Goal: Task Accomplishment & Management: Use online tool/utility

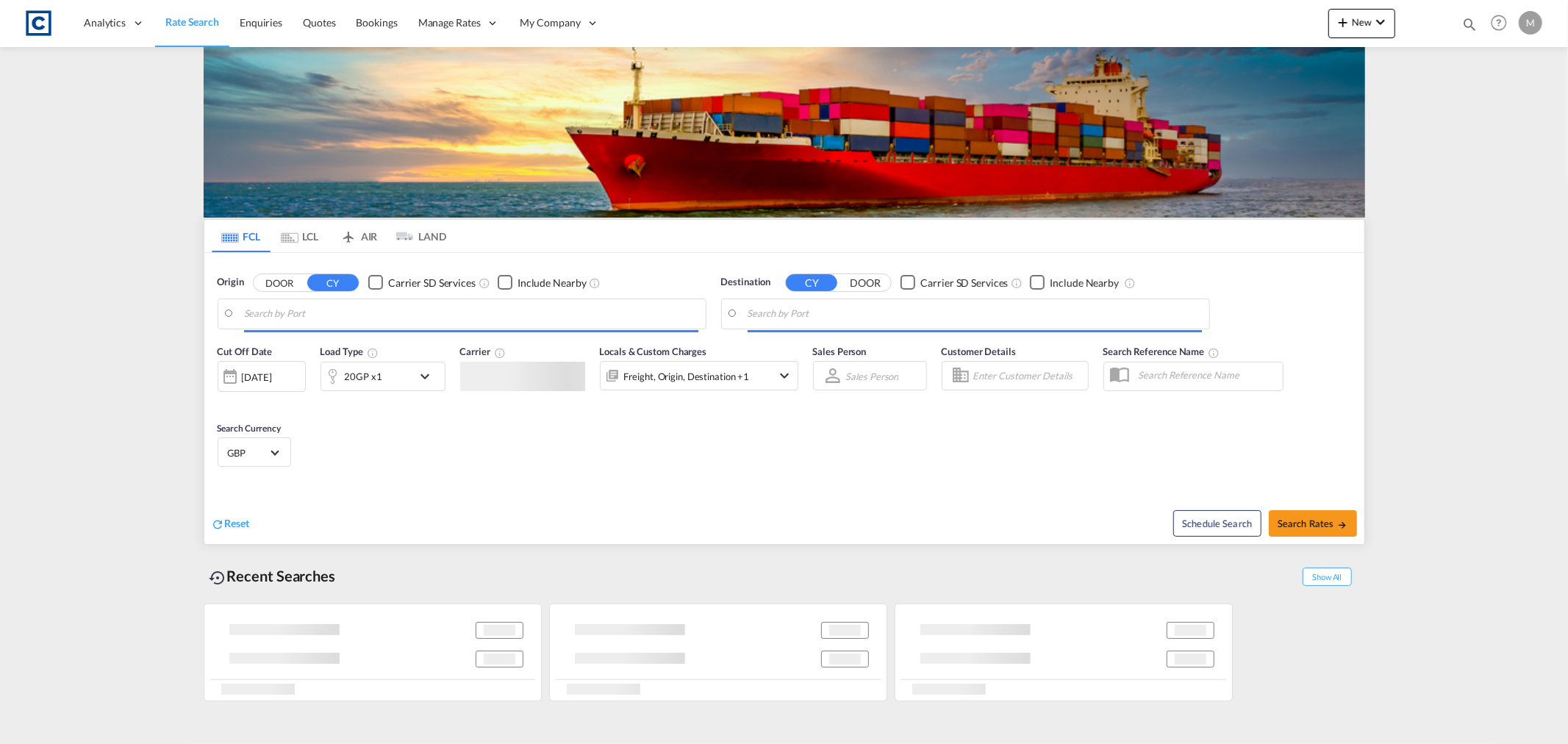
type input "GB-B20, [GEOGRAPHIC_DATA]"
type input "[GEOGRAPHIC_DATA], MXVER"
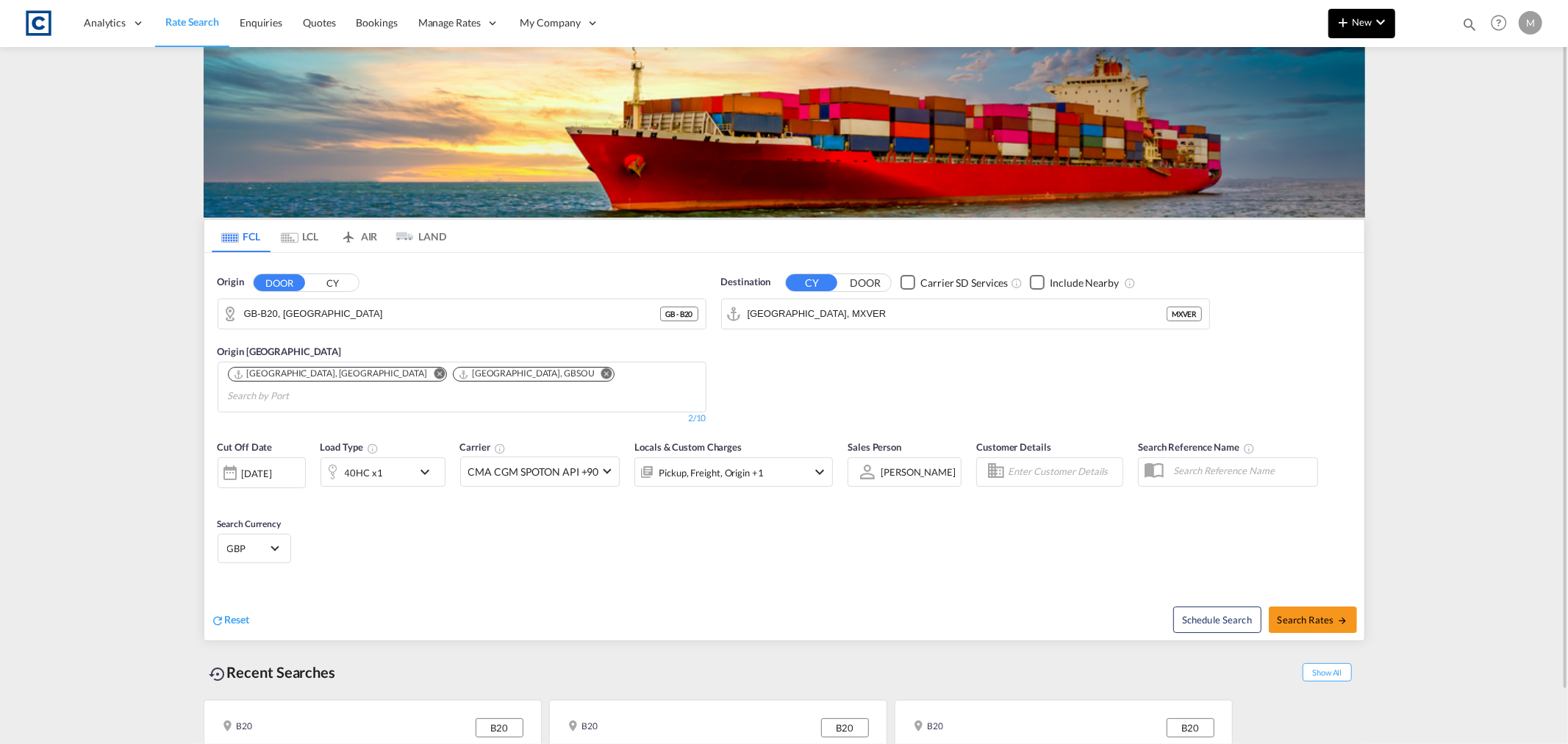
click at [1363, 22] on span "New" at bounding box center [1362, 22] width 55 height 12
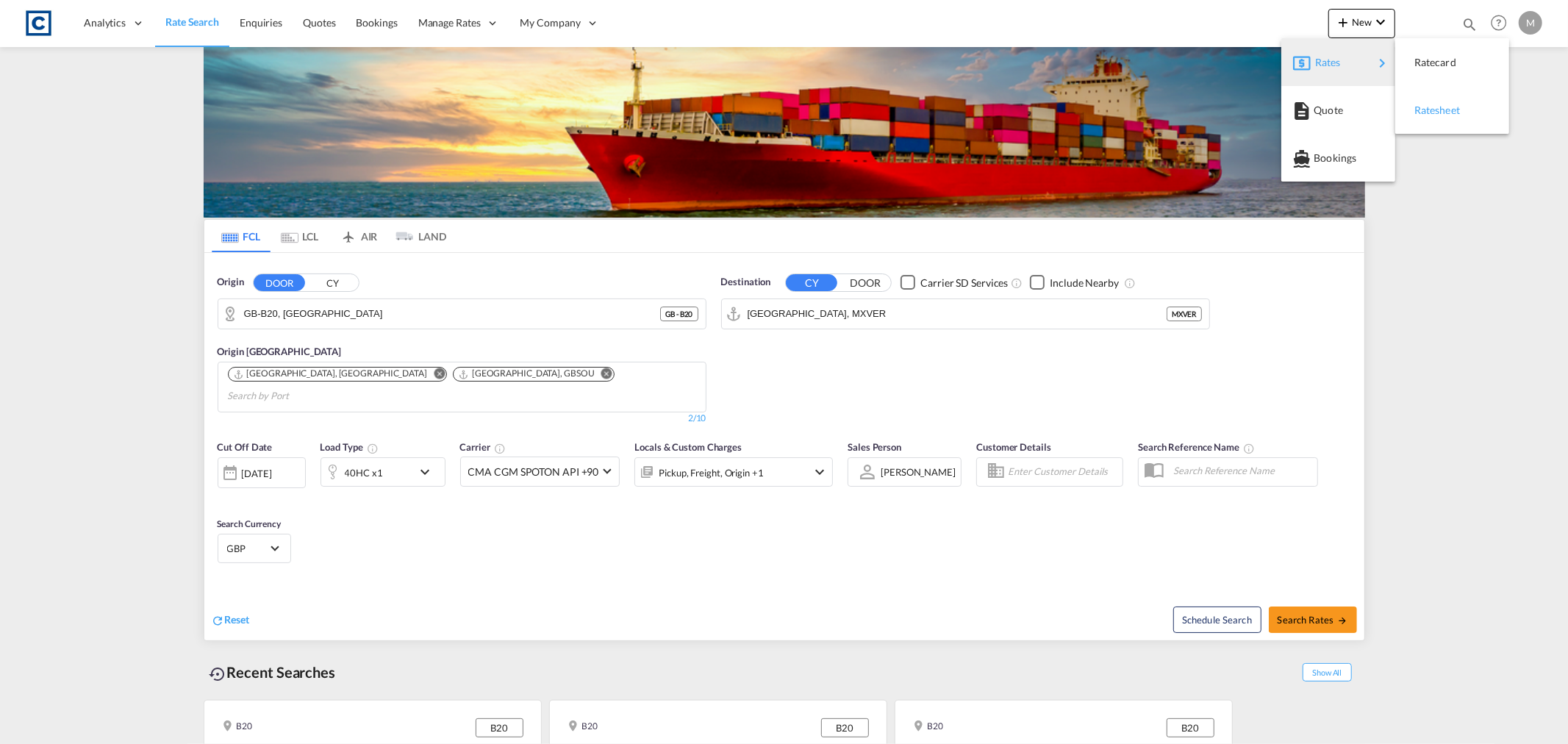
click at [1468, 110] on div "Ratesheet" at bounding box center [1452, 110] width 90 height 37
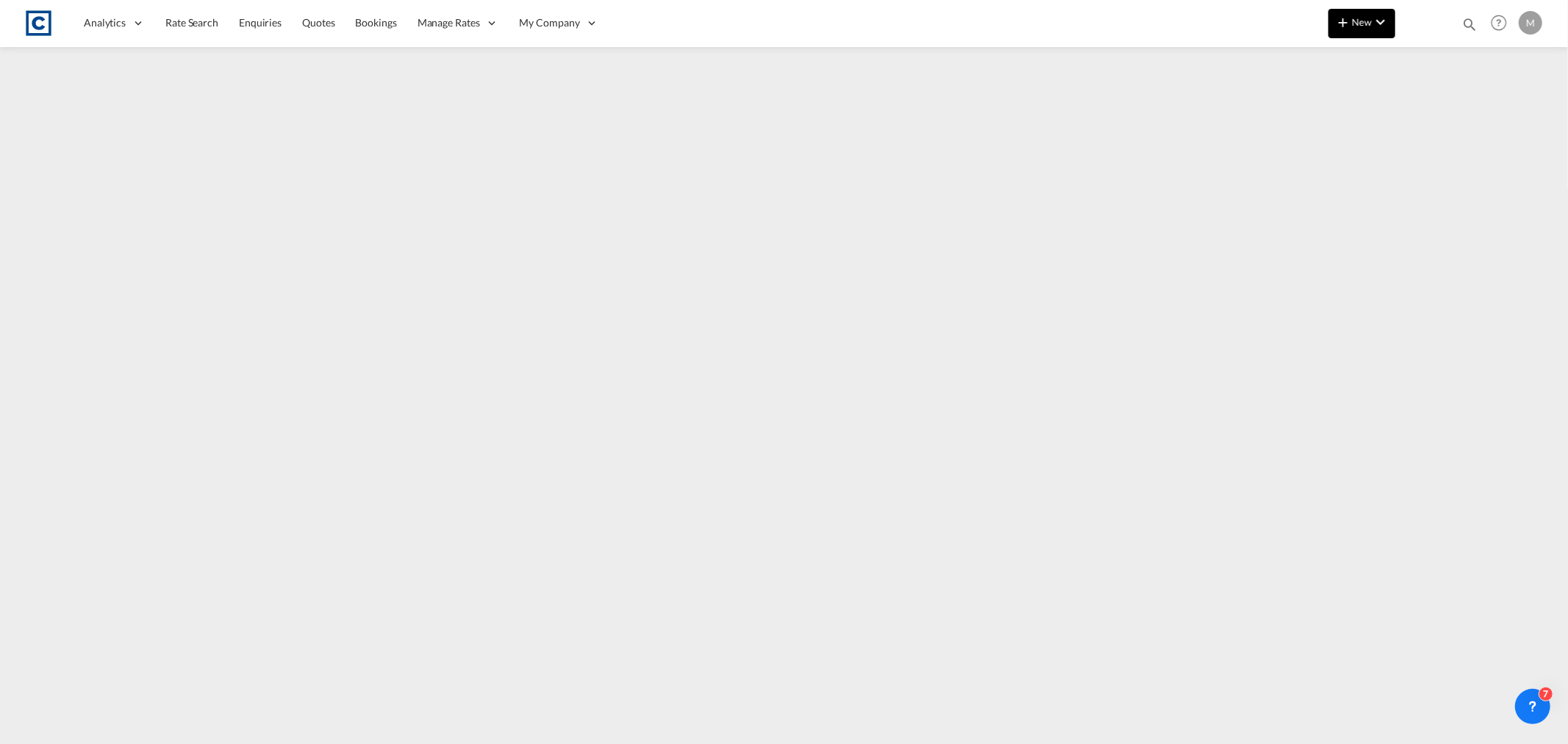
click at [1358, 30] on button "New" at bounding box center [1362, 23] width 67 height 29
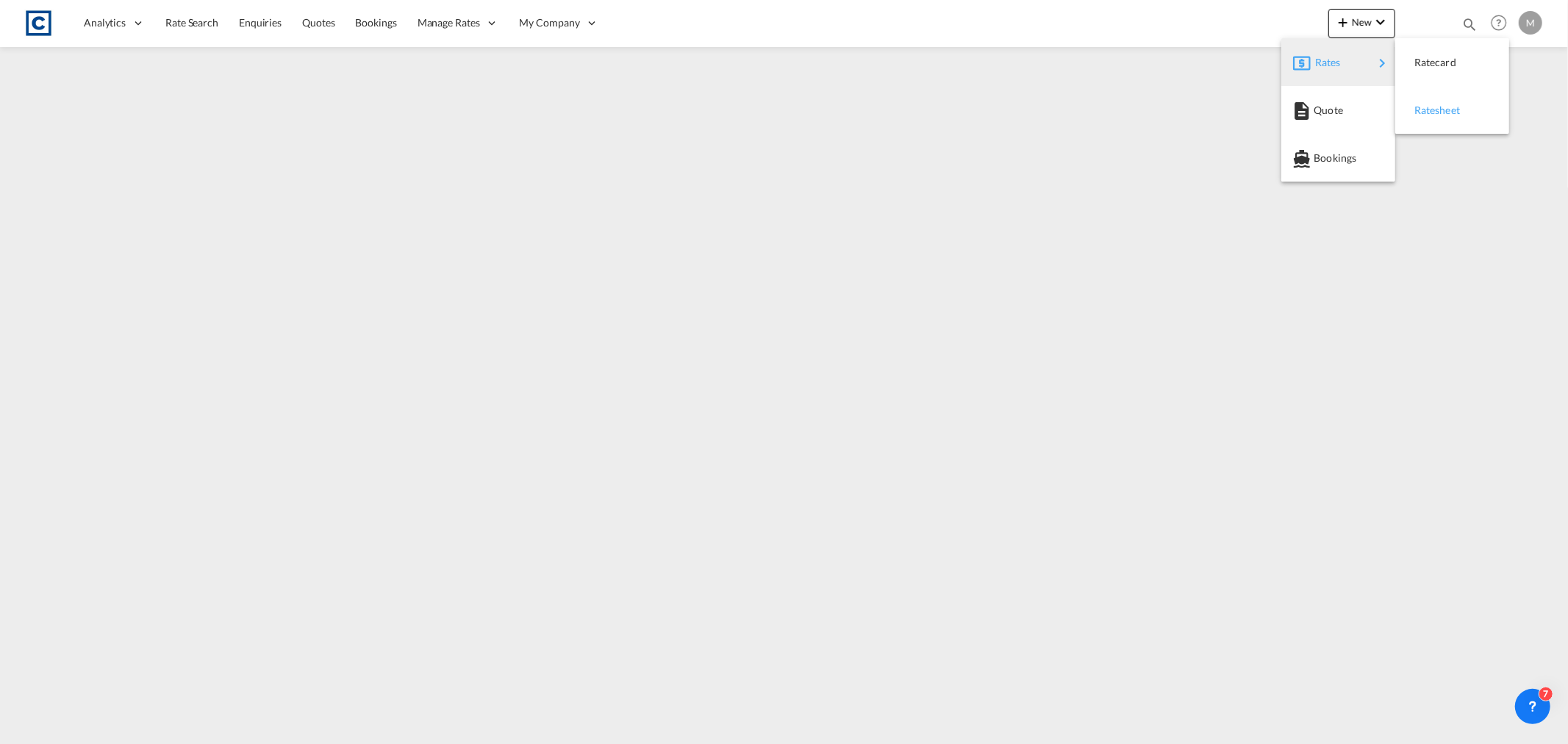
click at [1430, 111] on span "Ratesheet" at bounding box center [1422, 109] width 16 height 29
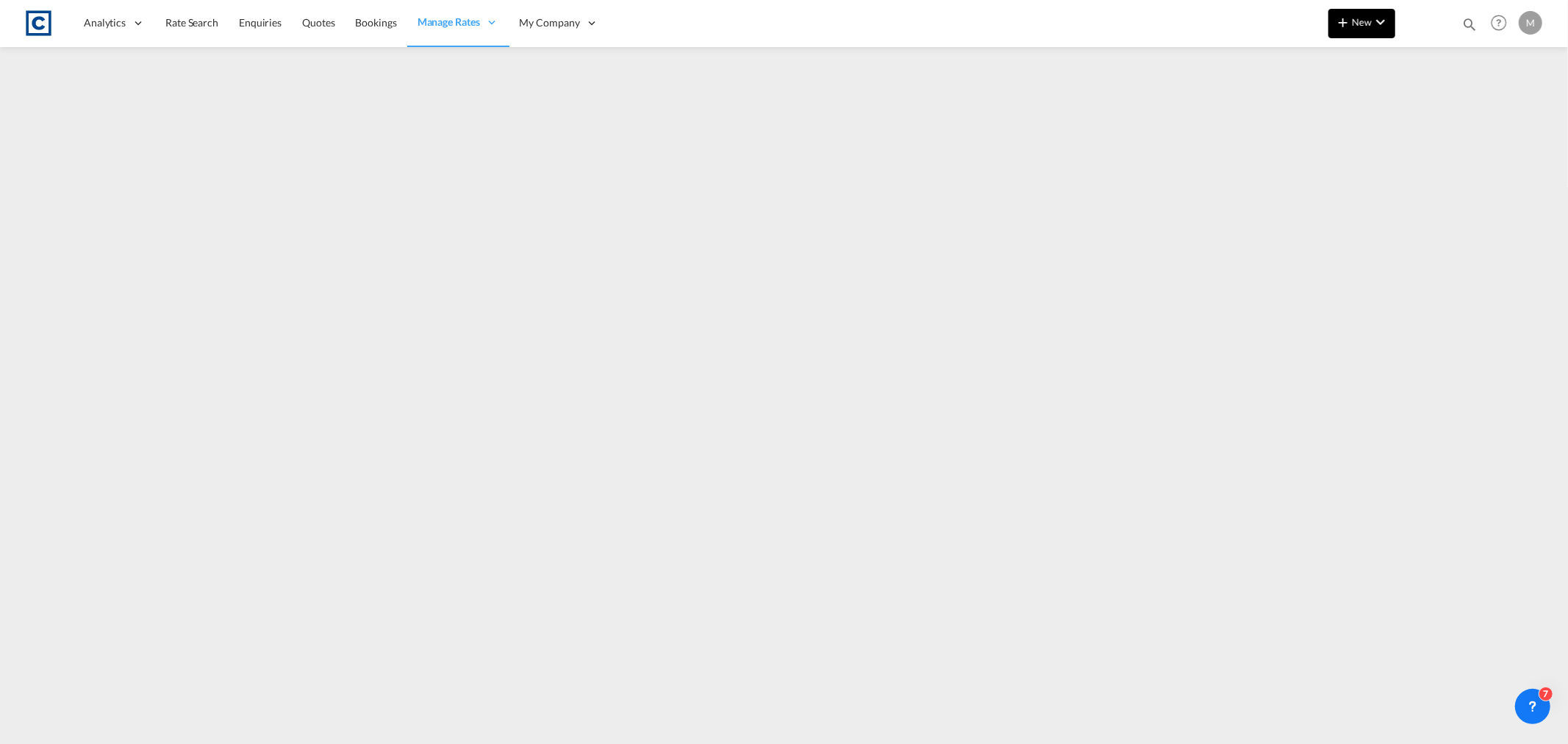
click at [1394, 20] on button "New" at bounding box center [1362, 23] width 67 height 29
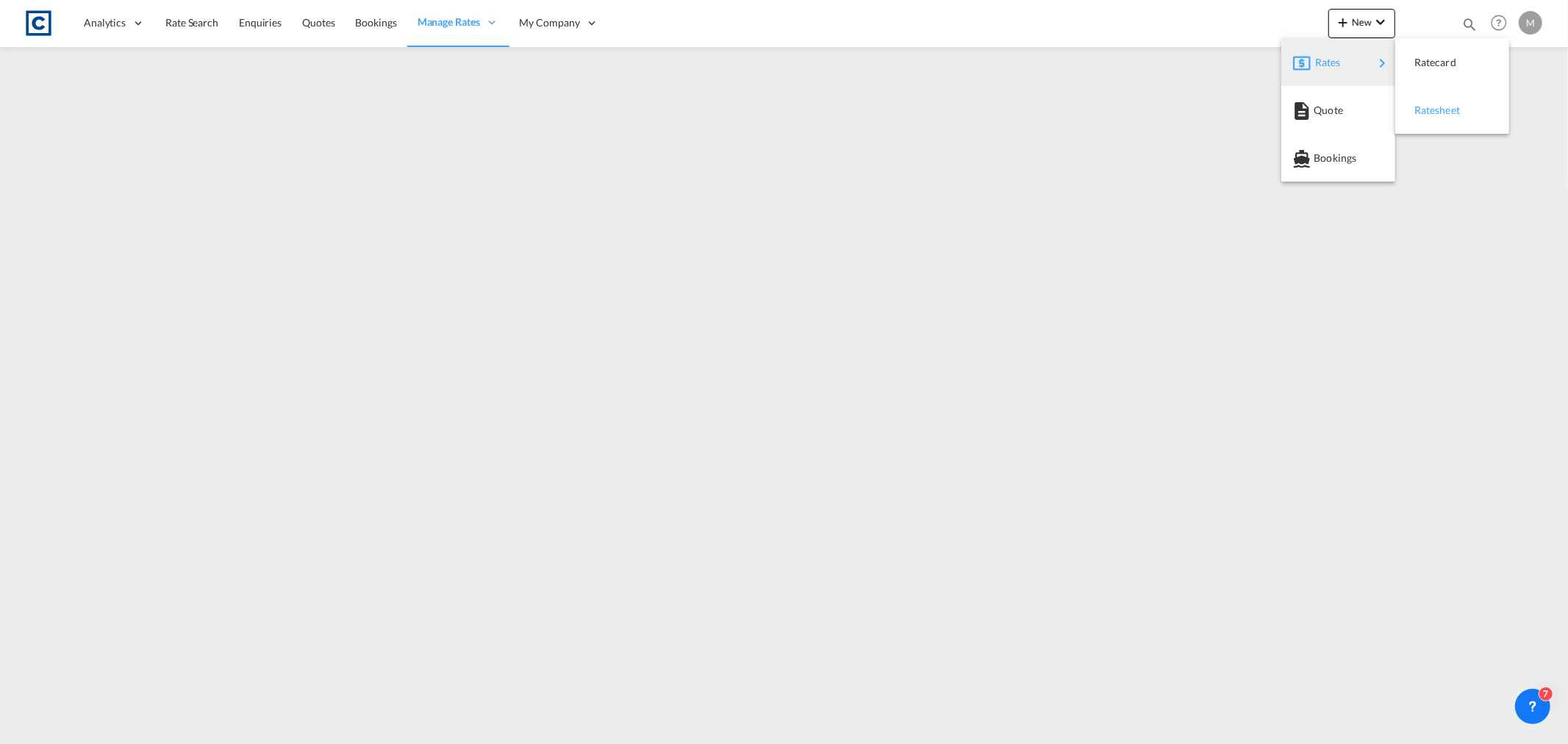
click at [1442, 119] on div "Ratesheet" at bounding box center [1441, 110] width 54 height 37
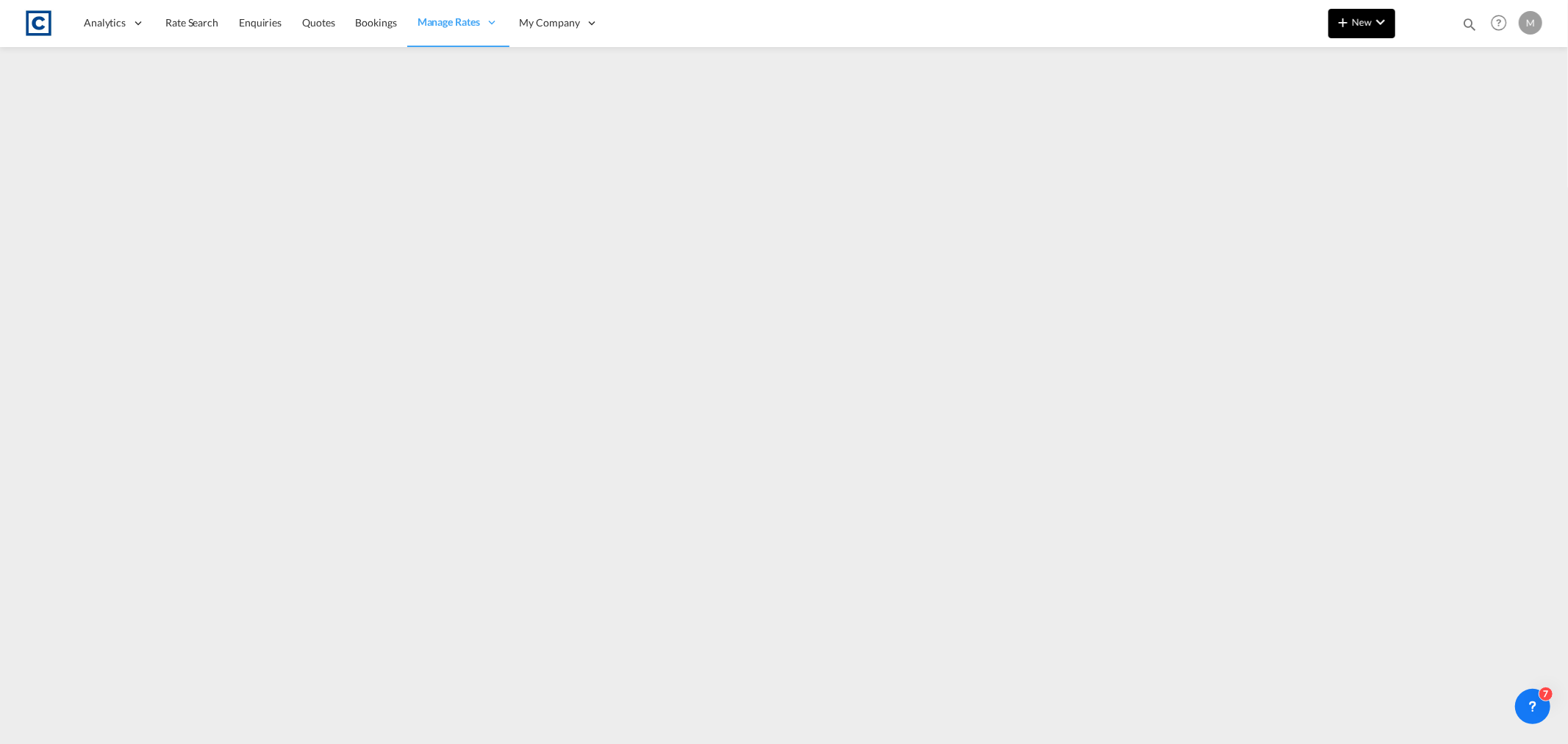
click at [1351, 23] on md-icon "icon-plus 400-fg" at bounding box center [1343, 22] width 18 height 18
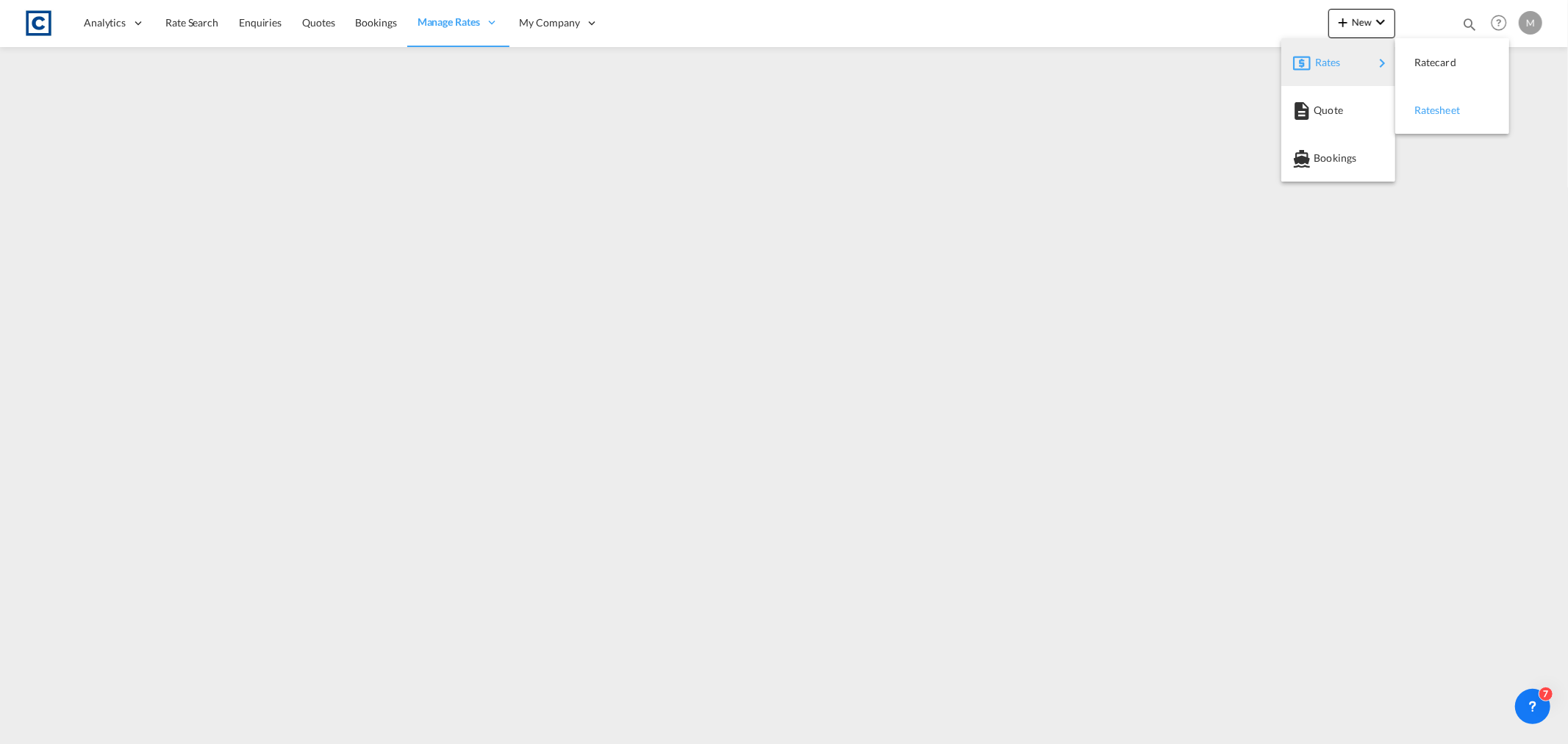
click at [1422, 104] on span "Ratesheet" at bounding box center [1422, 109] width 16 height 29
